Goal: Task Accomplishment & Management: Complete application form

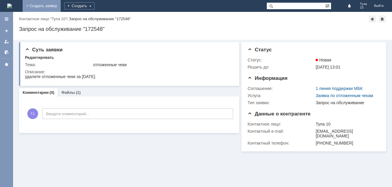
click at [61, 4] on link "+ Создать заявку" at bounding box center [42, 6] width 38 height 12
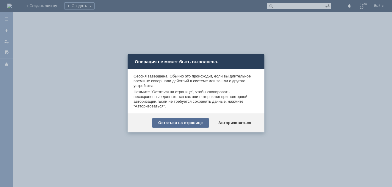
click at [196, 123] on div "Остаться на странице" at bounding box center [180, 123] width 57 height 10
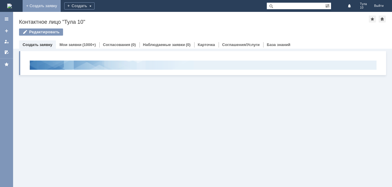
click at [61, 4] on link "+ Создать заявку" at bounding box center [42, 6] width 38 height 12
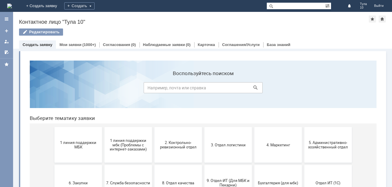
scroll to position [60, 0]
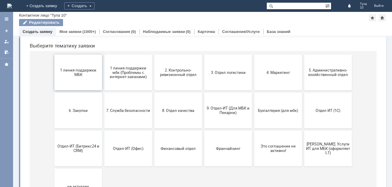
click at [70, 75] on span "1 линия поддержки МБК" at bounding box center [78, 72] width 44 height 9
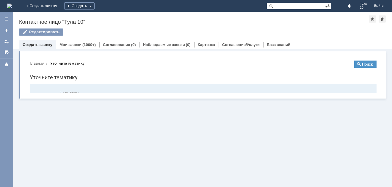
scroll to position [0, 0]
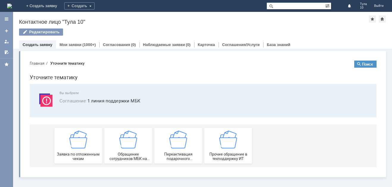
drag, startPoint x: 138, startPoint y: 148, endPoint x: 132, endPoint y: 145, distance: 6.9
click at [132, 145] on div "Обращение сотрудников МБК на недоступность тех. поддержки" at bounding box center [128, 146] width 44 height 30
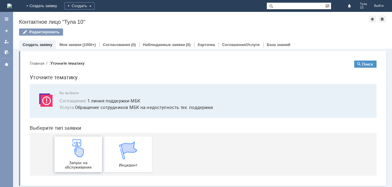
click at [63, 154] on div "Запрос на обслуживание" at bounding box center [78, 155] width 44 height 30
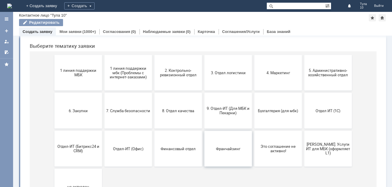
scroll to position [60, 0]
click at [80, 110] on span "6. Закупки" at bounding box center [78, 110] width 44 height 4
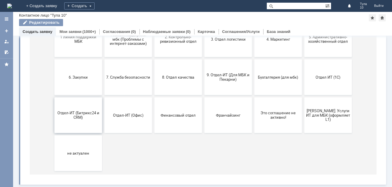
scroll to position [93, 0]
